Goal: Task Accomplishment & Management: Manage account settings

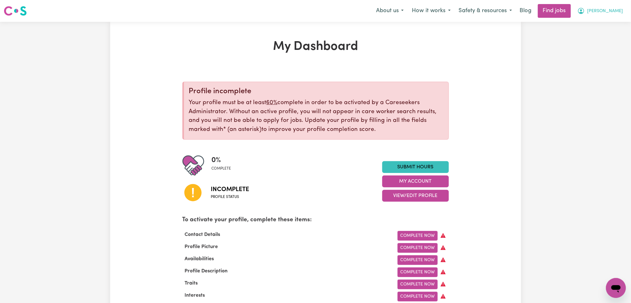
click at [618, 10] on span "[PERSON_NAME]" at bounding box center [605, 11] width 36 height 7
click at [595, 50] on link "Logout" at bounding box center [602, 48] width 49 height 12
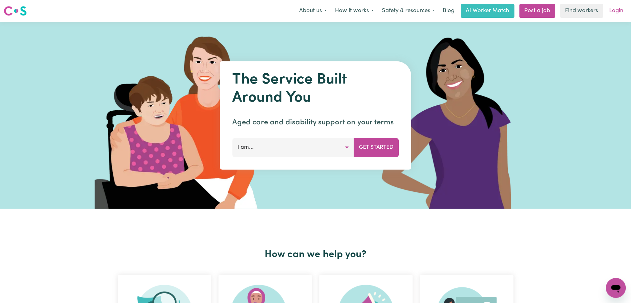
click at [623, 9] on link "Login" at bounding box center [616, 11] width 21 height 14
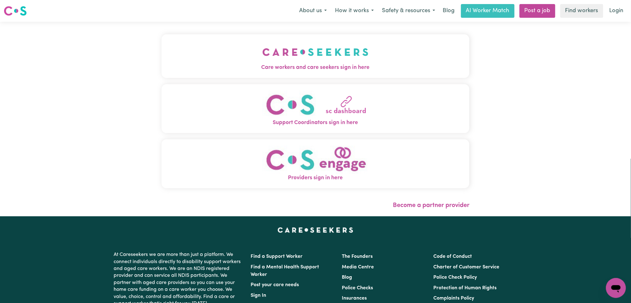
click at [262, 56] on img "Care workers and care seekers sign in here" at bounding box center [315, 51] width 106 height 23
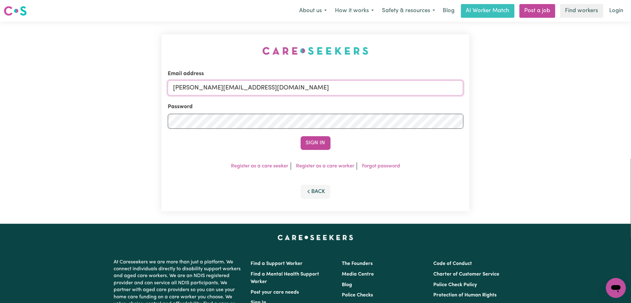
drag, startPoint x: 261, startPoint y: 91, endPoint x: 254, endPoint y: 93, distance: 6.9
click at [261, 91] on input "[PERSON_NAME][EMAIL_ADDRESS][DOMAIN_NAME]" at bounding box center [316, 87] width 296 height 15
drag, startPoint x: 207, startPoint y: 86, endPoint x: 361, endPoint y: 86, distance: 153.8
click at [361, 86] on input "Superuser~[EMAIL_ADDRESS][DOMAIN_NAME]" at bounding box center [316, 87] width 296 height 15
type input "Superuser~[EMAIL_ADDRESS][DOMAIN_NAME]"
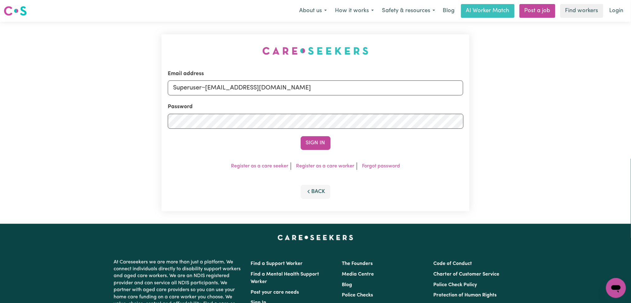
click at [301, 136] on button "Sign In" at bounding box center [316, 143] width 30 height 14
